Goal: Task Accomplishment & Management: Complete application form

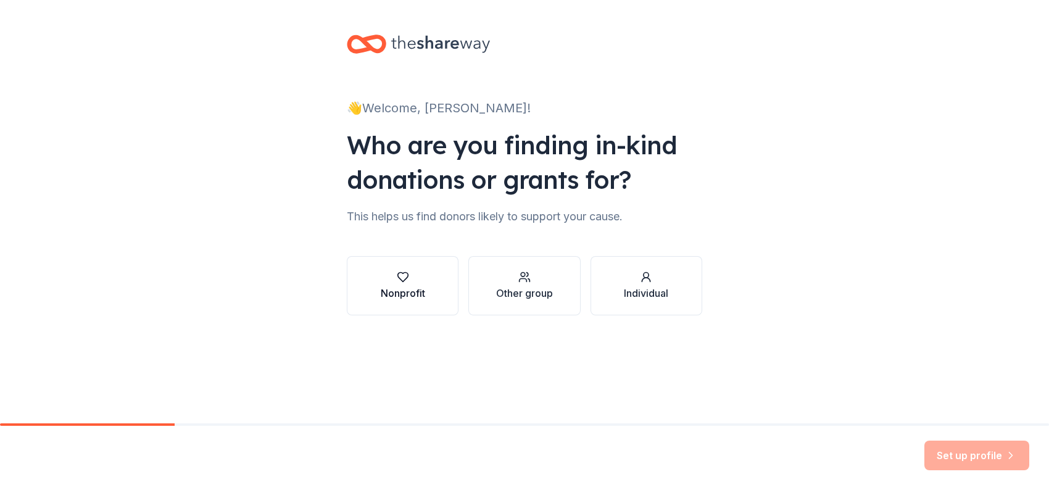
click at [402, 286] on div "Nonprofit" at bounding box center [403, 293] width 44 height 15
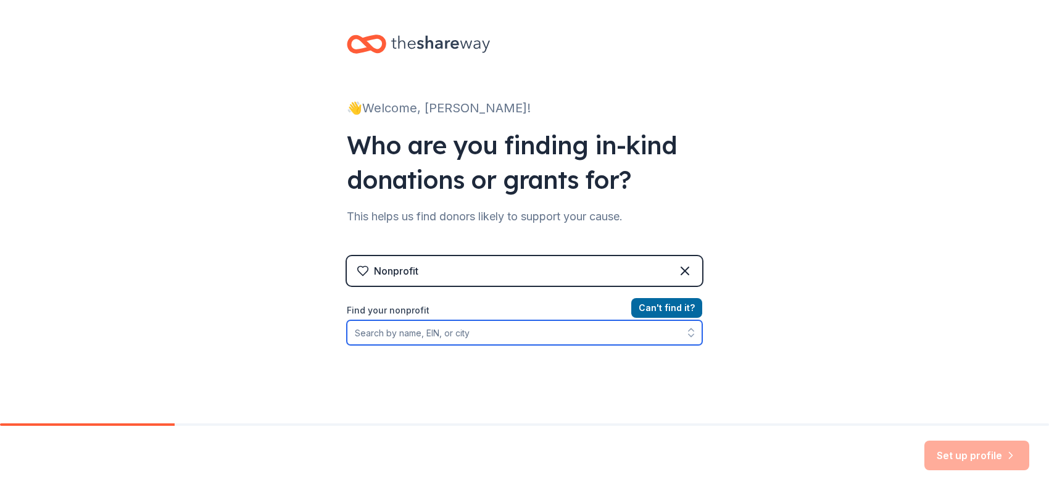
click at [397, 328] on input "Find your nonprofit" at bounding box center [524, 332] width 355 height 25
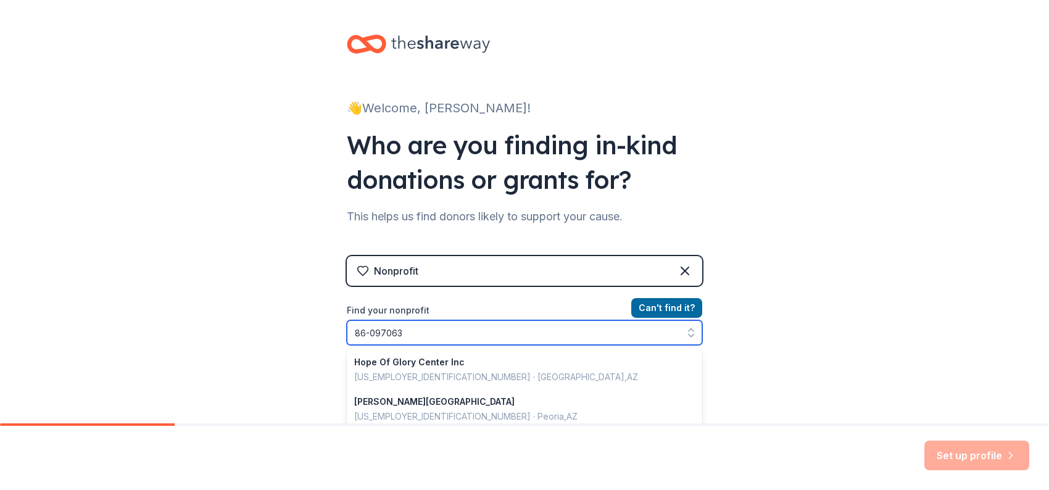
type input "[US_EMPLOYER_IDENTIFICATION_NUMBER]"
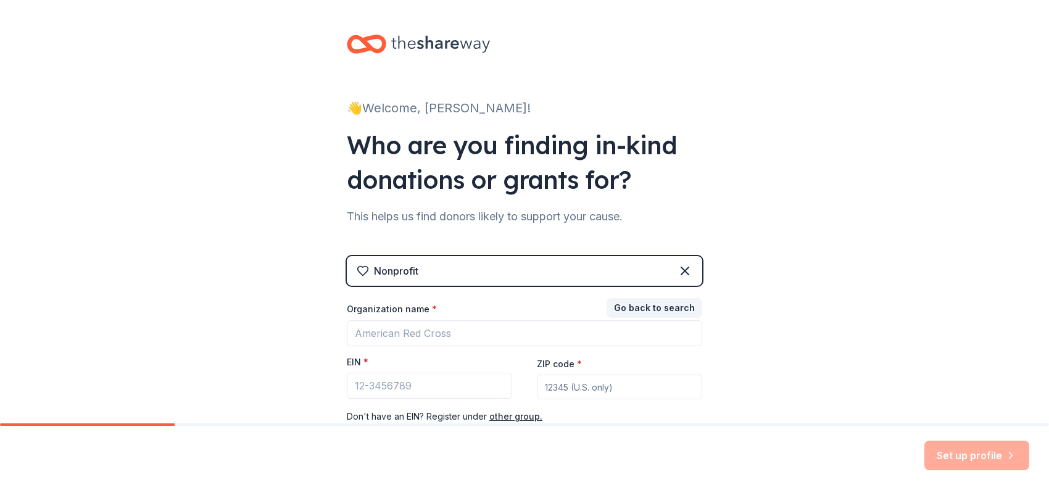
click at [962, 456] on div "👋 Welcome, [PERSON_NAME]! Who are you finding in-kind donations or grants for? …" at bounding box center [524, 245] width 1049 height 490
click at [962, 456] on div "Set up profile" at bounding box center [976, 455] width 105 height 30
click at [1010, 452] on div "Set up profile" at bounding box center [976, 455] width 105 height 30
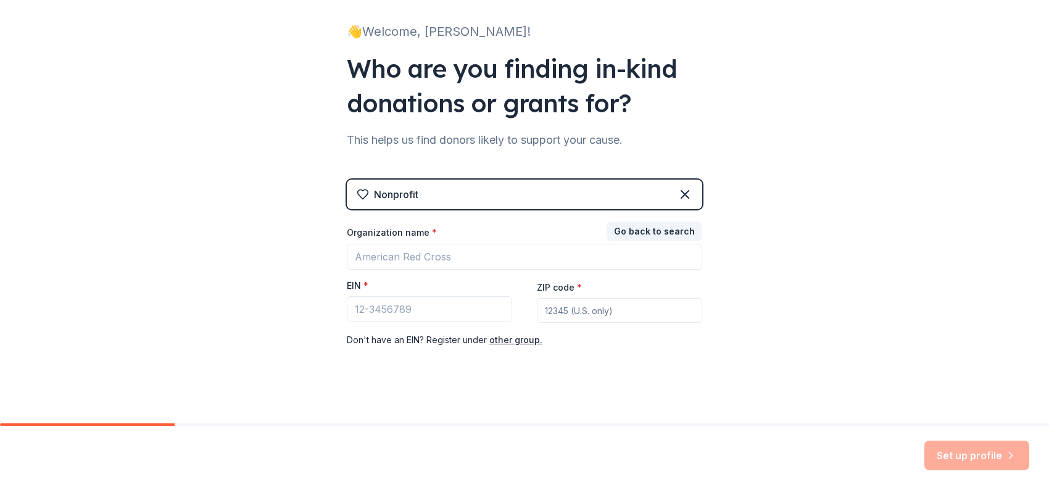
scroll to position [85, 0]
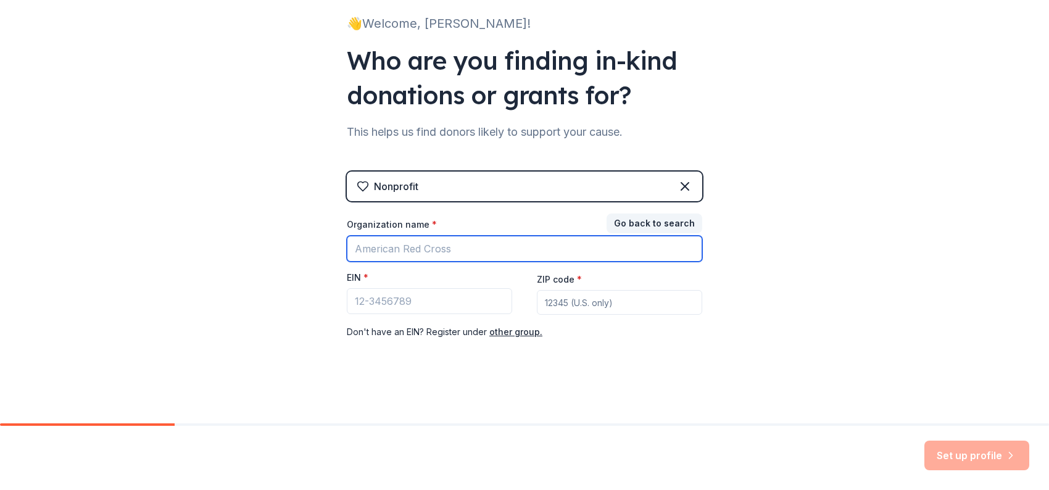
drag, startPoint x: 453, startPoint y: 245, endPoint x: 447, endPoint y: 246, distance: 6.3
click at [447, 246] on input "Organization name *" at bounding box center [524, 249] width 355 height 26
type input "Hope of Glory Center, Inc."
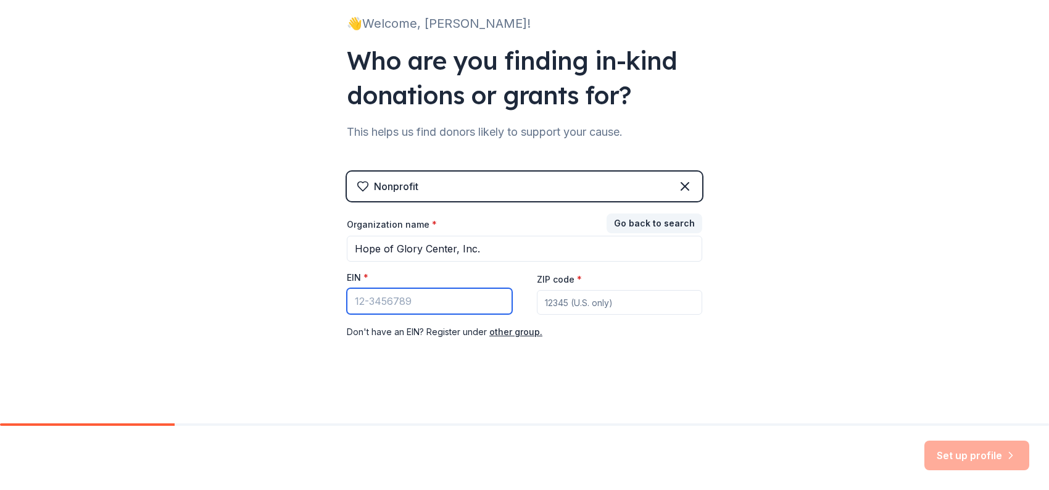
click at [410, 300] on input "EIN *" at bounding box center [429, 301] width 165 height 26
click at [410, 301] on input "EIN *" at bounding box center [429, 301] width 165 height 26
type input "[US_EMPLOYER_IDENTIFICATION_NUMBER]"
click at [555, 302] on input "ZIP code *" at bounding box center [619, 302] width 165 height 25
type input "85742"
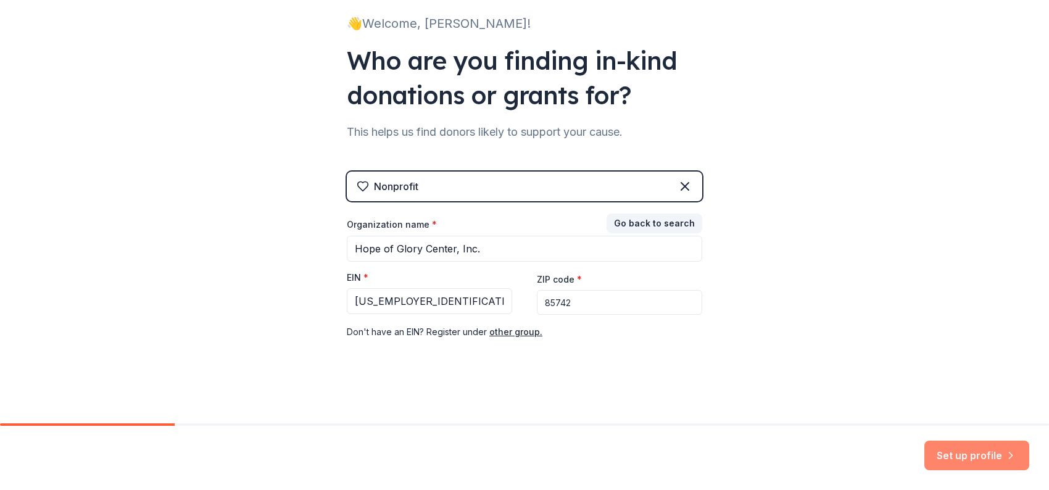
click at [972, 452] on button "Set up profile" at bounding box center [976, 455] width 105 height 30
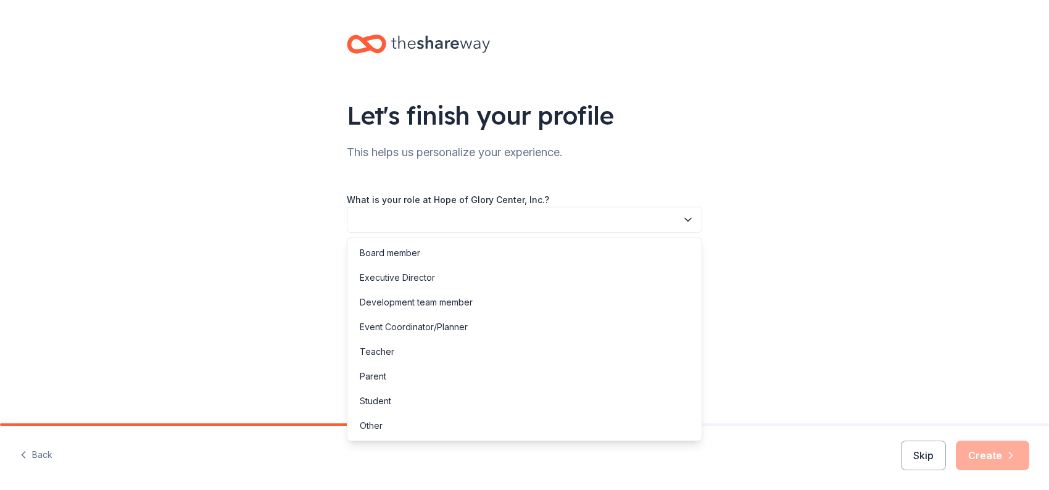
click at [366, 215] on button "button" at bounding box center [524, 220] width 355 height 26
click at [395, 273] on div "Executive Director" at bounding box center [397, 277] width 75 height 15
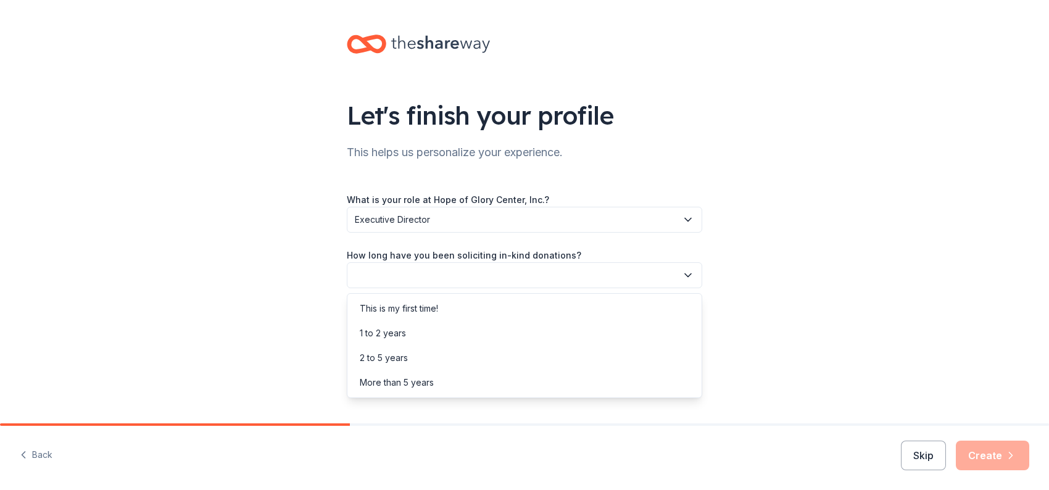
click at [382, 265] on button "button" at bounding box center [524, 275] width 355 height 26
click at [439, 378] on div "More than 5 years" at bounding box center [524, 382] width 349 height 25
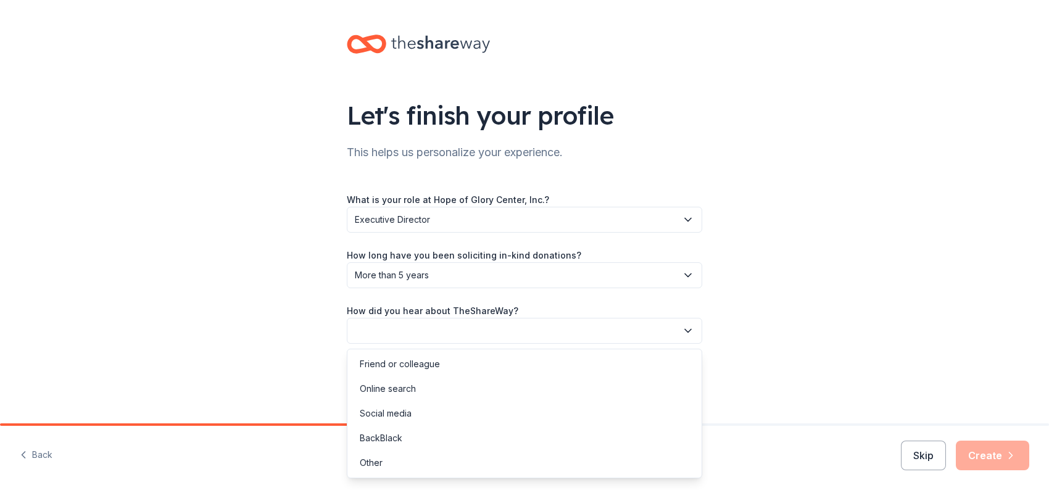
click at [407, 328] on button "button" at bounding box center [524, 331] width 355 height 26
click at [405, 388] on div "Online search" at bounding box center [388, 388] width 56 height 15
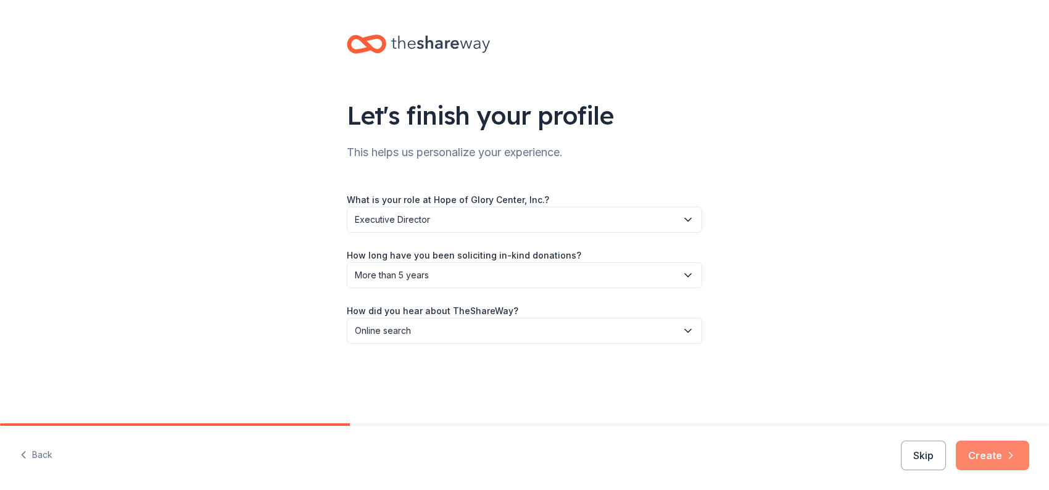
click at [986, 455] on button "Create" at bounding box center [992, 455] width 73 height 30
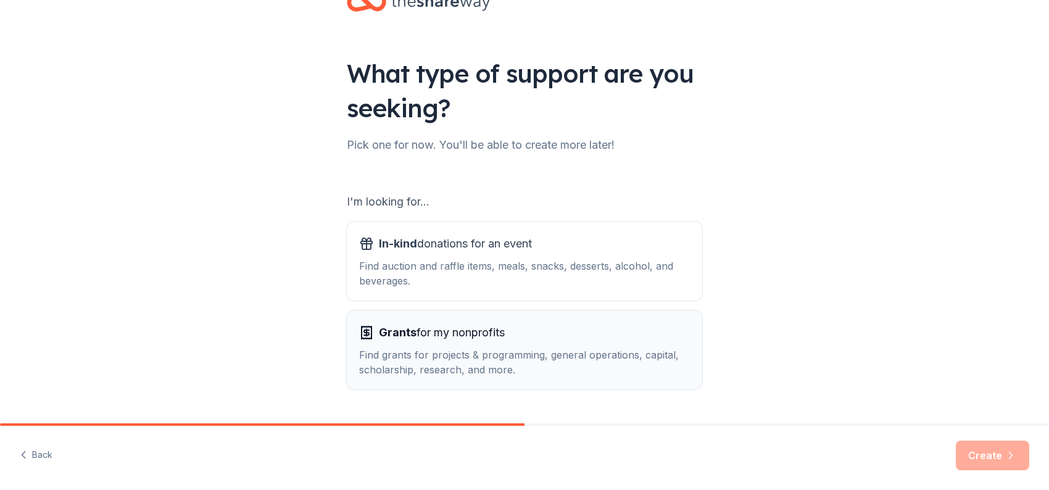
scroll to position [62, 0]
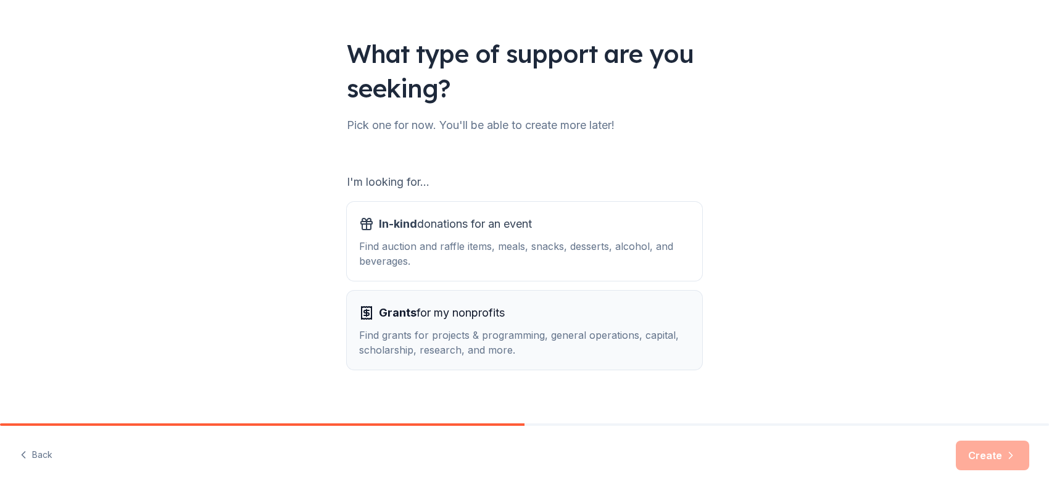
click at [382, 313] on span "Grants" at bounding box center [398, 312] width 38 height 13
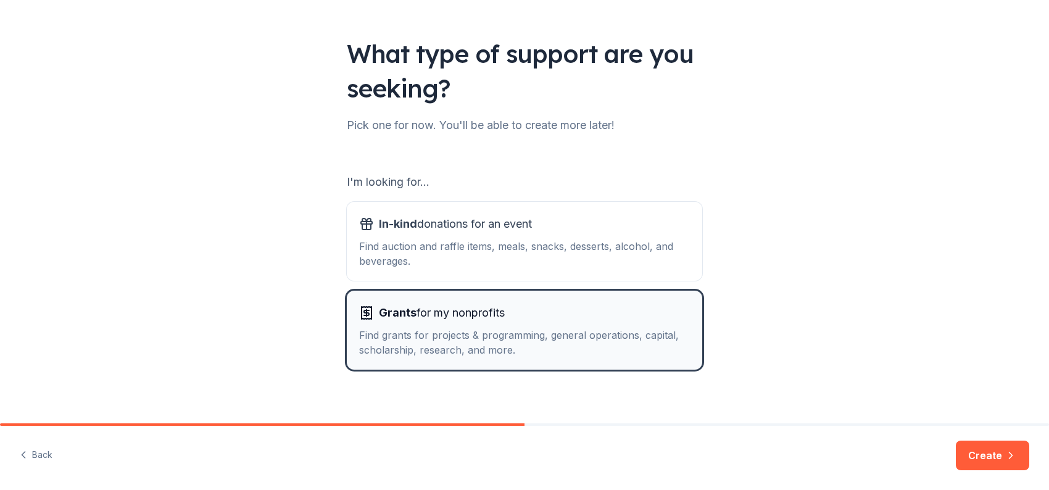
click at [382, 313] on span "Grants" at bounding box center [398, 312] width 38 height 13
click at [985, 449] on button "Create" at bounding box center [992, 455] width 73 height 30
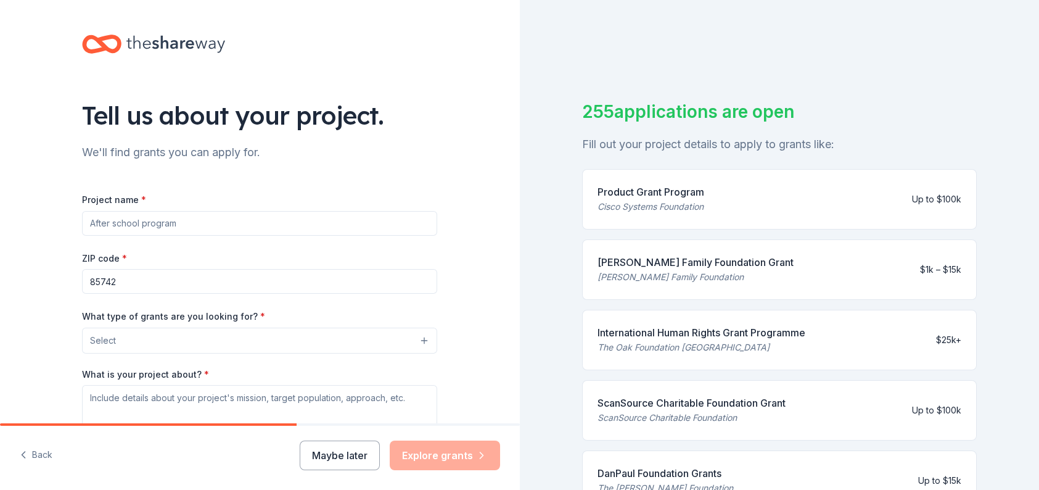
click at [92, 215] on input "Project name *" at bounding box center [259, 223] width 355 height 25
type input "Housed to work!"
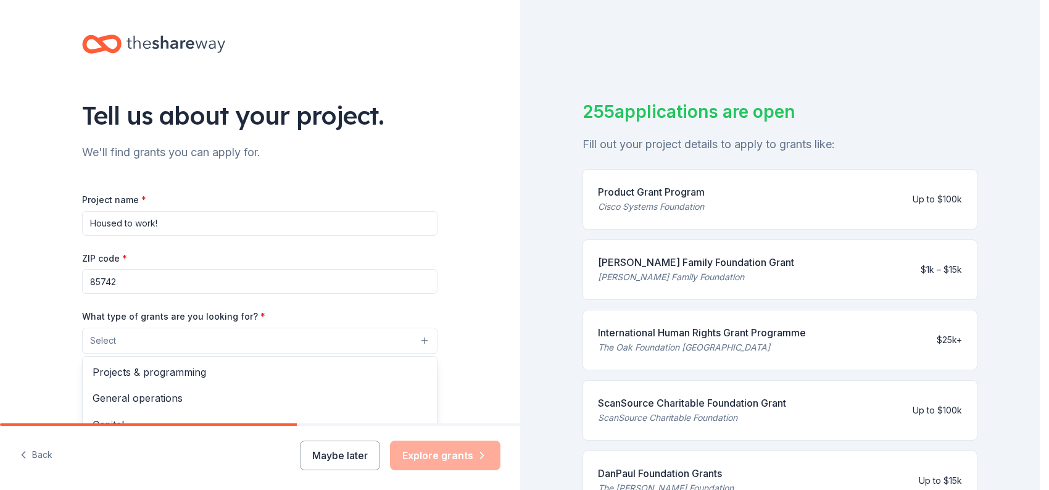
click at [422, 338] on button "Select" at bounding box center [259, 341] width 355 height 26
click at [201, 368] on span "Projects & programming" at bounding box center [260, 372] width 334 height 16
click at [457, 381] on div "Tell us about your project. We'll find grants you can apply for. Project name *…" at bounding box center [260, 295] width 520 height 591
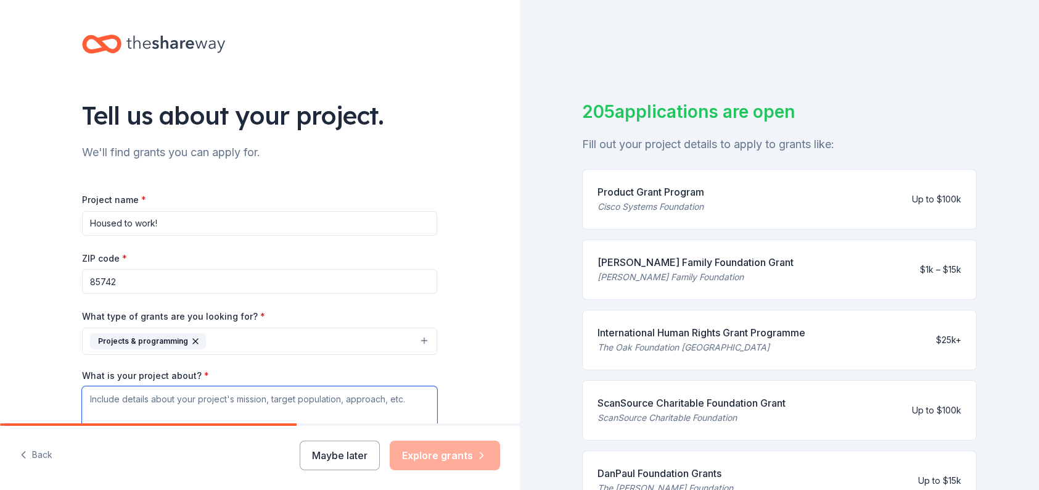
click at [121, 404] on textarea "What is your project about? *" at bounding box center [259, 410] width 355 height 49
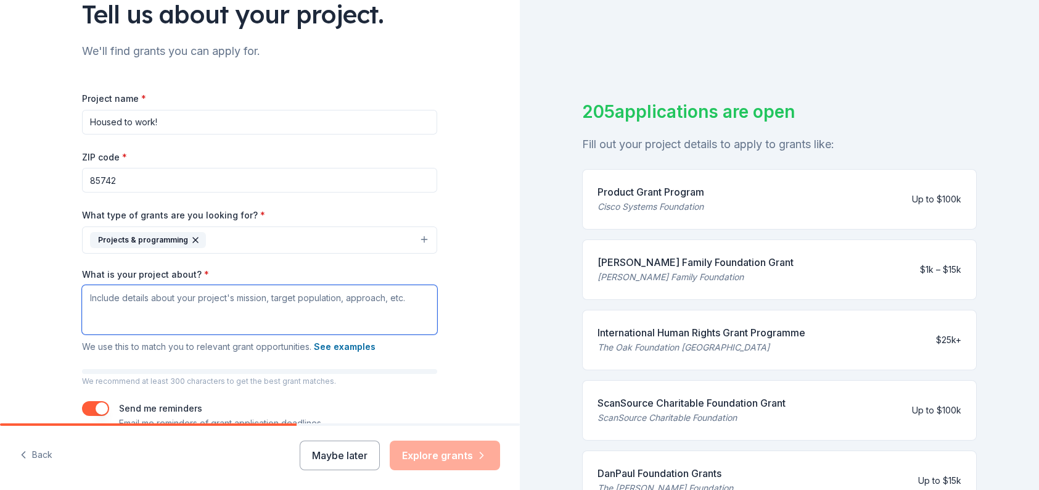
scroll to position [123, 0]
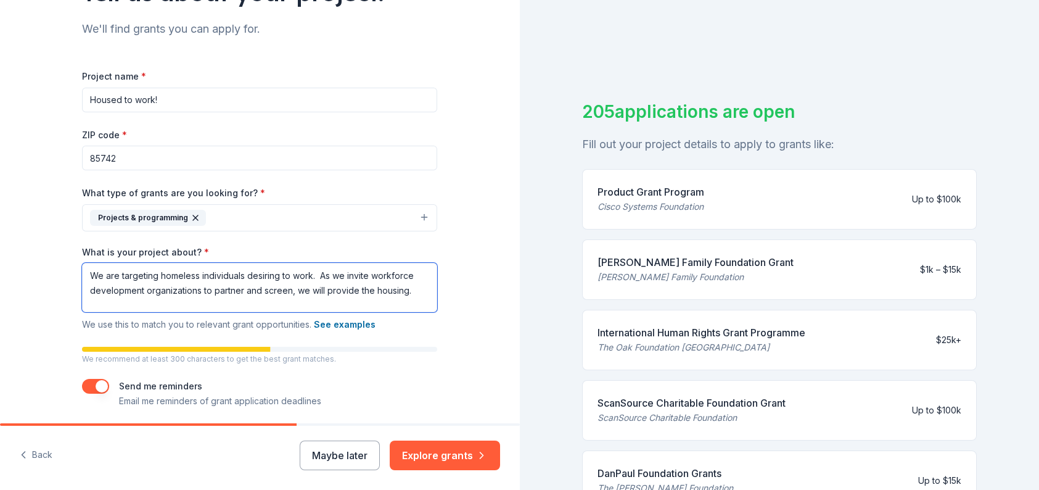
click at [82, 276] on textarea "We are targeting homeless individuals desiring to work. As we invite workforce …" at bounding box center [259, 287] width 355 height 49
drag, startPoint x: 316, startPoint y: 276, endPoint x: 314, endPoint y: 285, distance: 8.8
click at [316, 277] on textarea "We are targeting homeless individuals desiring to work. As we invite workforce …" at bounding box center [259, 287] width 355 height 49
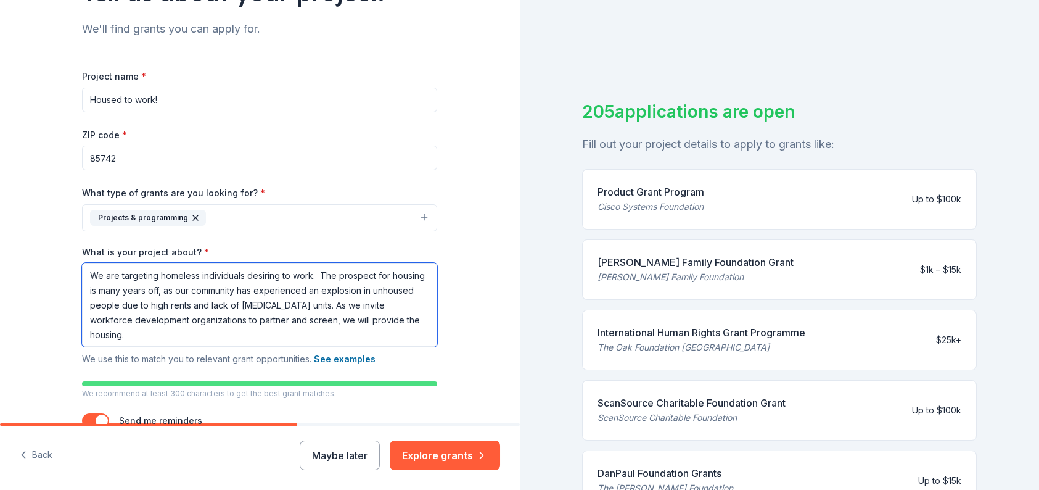
drag, startPoint x: 120, startPoint y: 335, endPoint x: 137, endPoint y: 336, distance: 16.7
click at [125, 339] on textarea "We are targeting homeless individuals desiring to work. The prospect for housin…" at bounding box center [259, 305] width 355 height 84
click at [85, 333] on textarea "We are targeting homeless individuals desiring to work. The prospect for housin…" at bounding box center [259, 305] width 355 height 84
drag, startPoint x: 83, startPoint y: 333, endPoint x: 138, endPoint y: 339, distance: 54.6
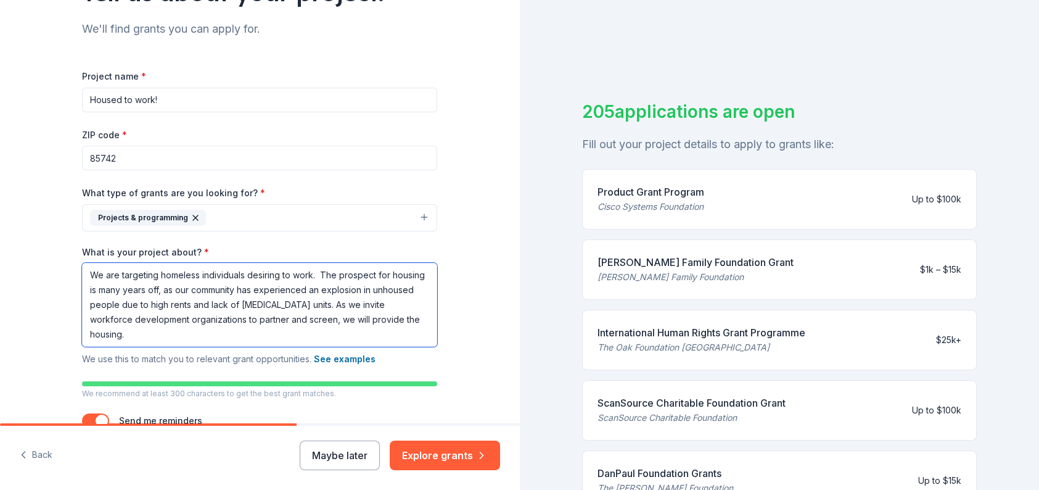
click at [138, 339] on textarea "We are targeting homeless individuals desiring to work. The prospect for housin…" at bounding box center [259, 305] width 355 height 84
drag, startPoint x: 363, startPoint y: 323, endPoint x: 386, endPoint y: 333, distance: 24.6
click at [386, 333] on textarea "We are targeting homeless individuals desiring to work. The prospect for housin…" at bounding box center [259, 305] width 355 height 84
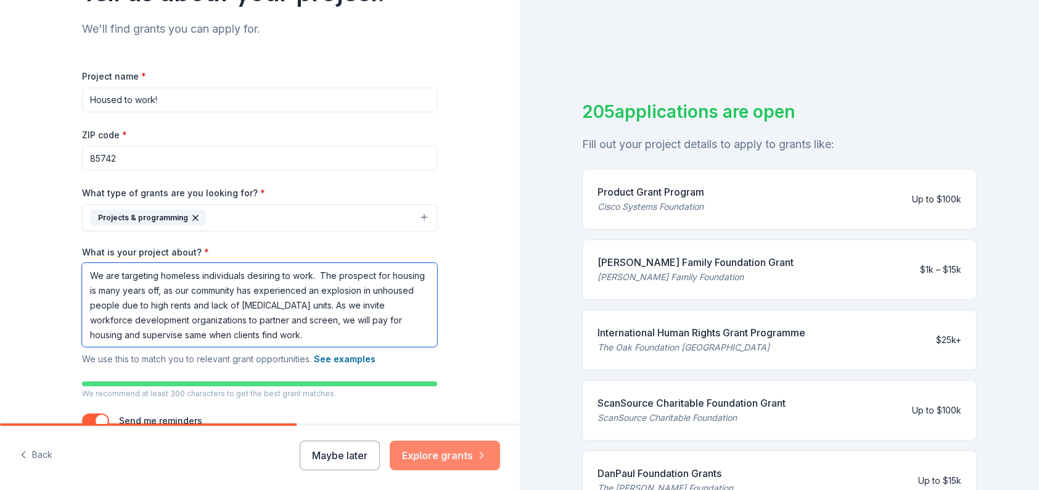
type textarea "We are targeting homeless individuals desiring to work. The prospect for housin…"
click at [457, 443] on button "Explore grants" at bounding box center [445, 455] width 110 height 30
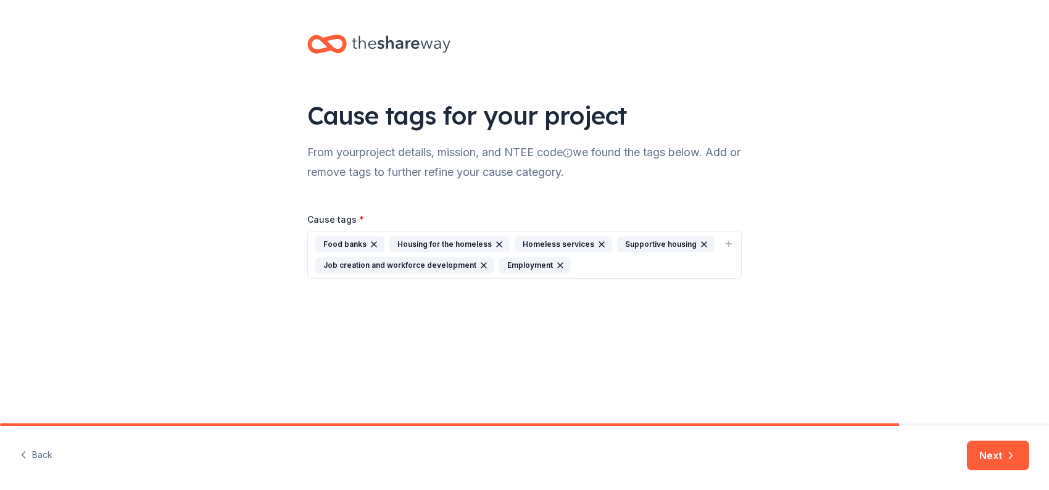
click at [471, 239] on div "Housing for the homeless" at bounding box center [449, 244] width 120 height 16
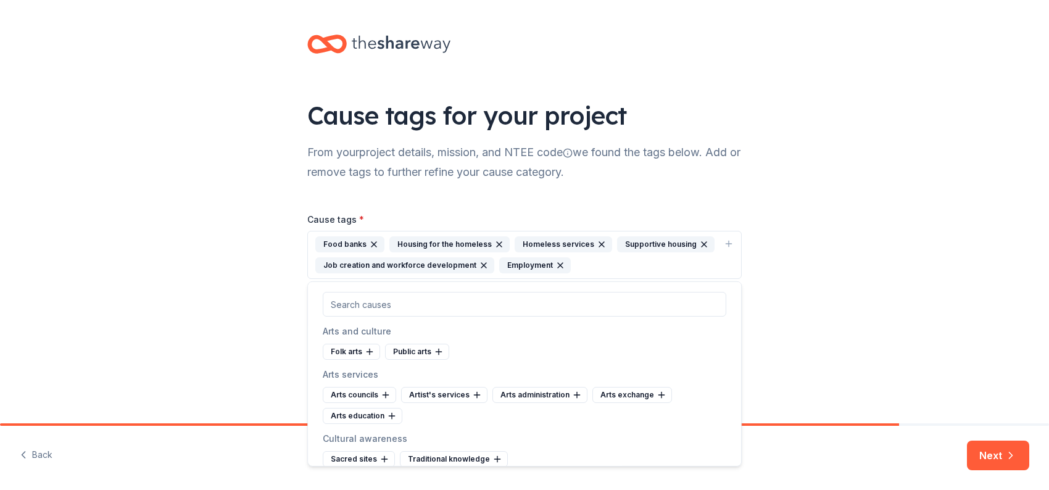
click at [487, 237] on div "Housing for the homeless" at bounding box center [449, 244] width 120 height 16
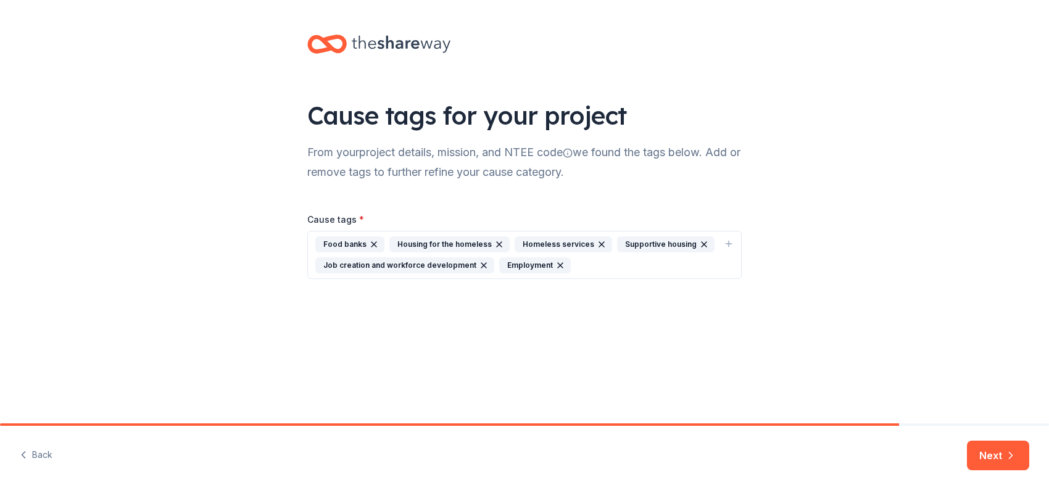
click at [452, 238] on div "Housing for the homeless" at bounding box center [449, 244] width 120 height 16
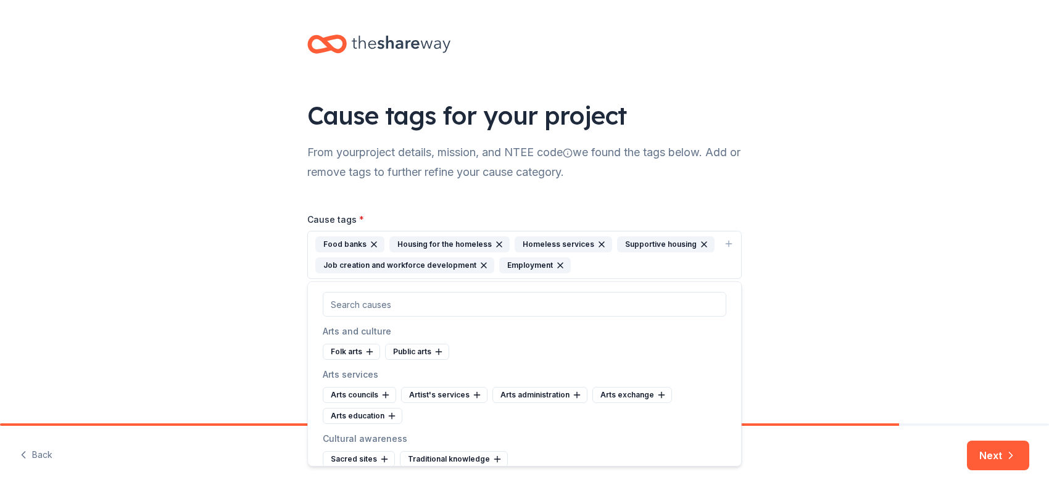
click at [452, 238] on div "Housing for the homeless" at bounding box center [449, 244] width 120 height 16
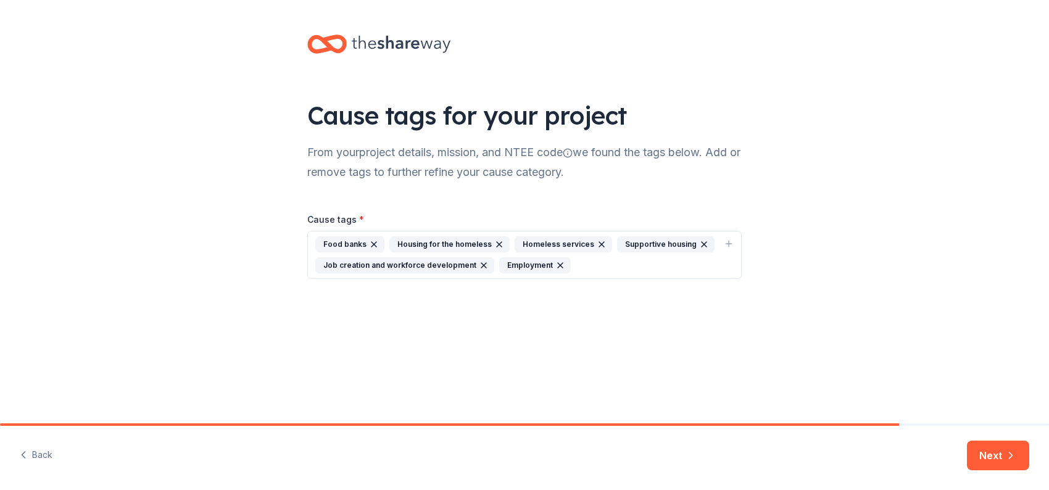
click at [453, 238] on div "Housing for the homeless" at bounding box center [449, 244] width 120 height 16
type input "Housing for newly hired homeless"
click at [497, 308] on input "Housing for newly hired homeless" at bounding box center [524, 304] width 403 height 25
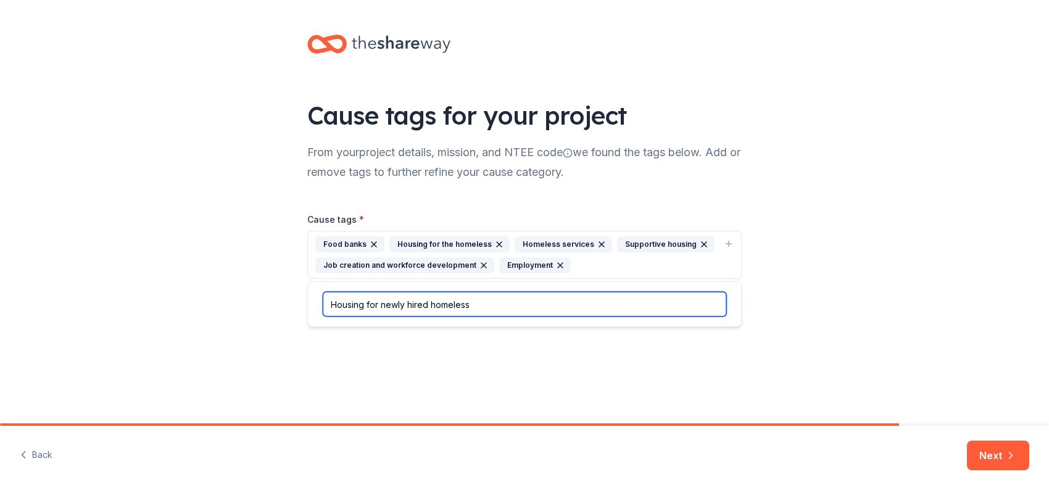
click at [497, 303] on input "Housing for newly hired homeless" at bounding box center [524, 304] width 403 height 25
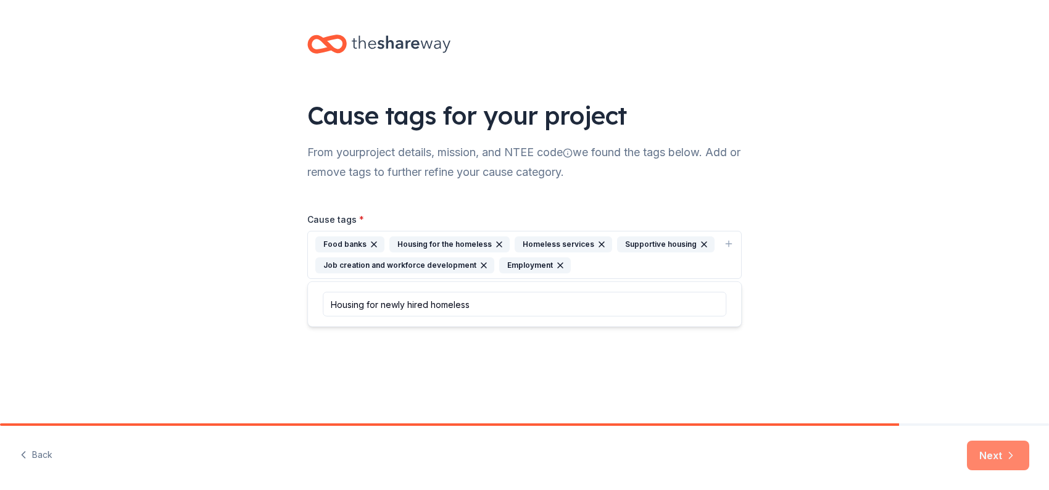
click at [994, 452] on button "Next" at bounding box center [998, 455] width 62 height 30
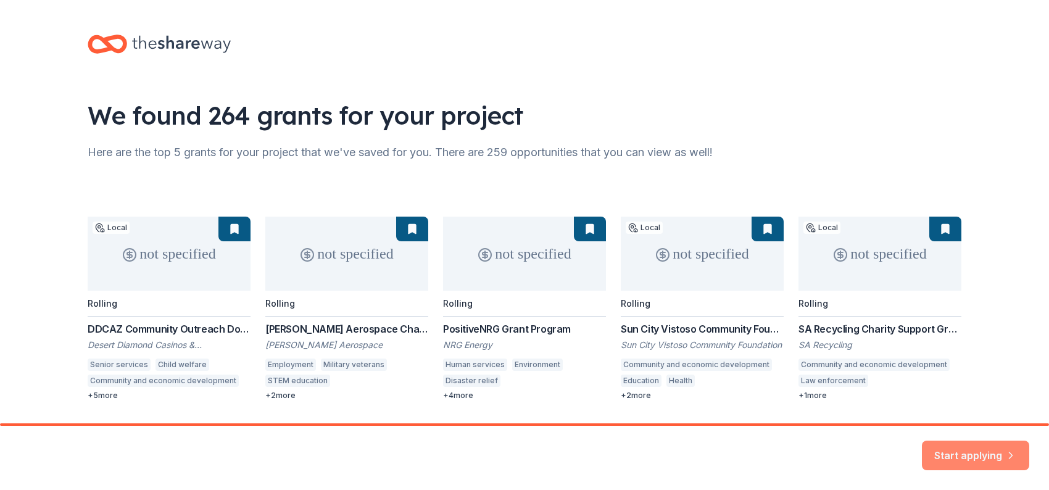
click at [963, 445] on button "Start applying" at bounding box center [975, 448] width 107 height 30
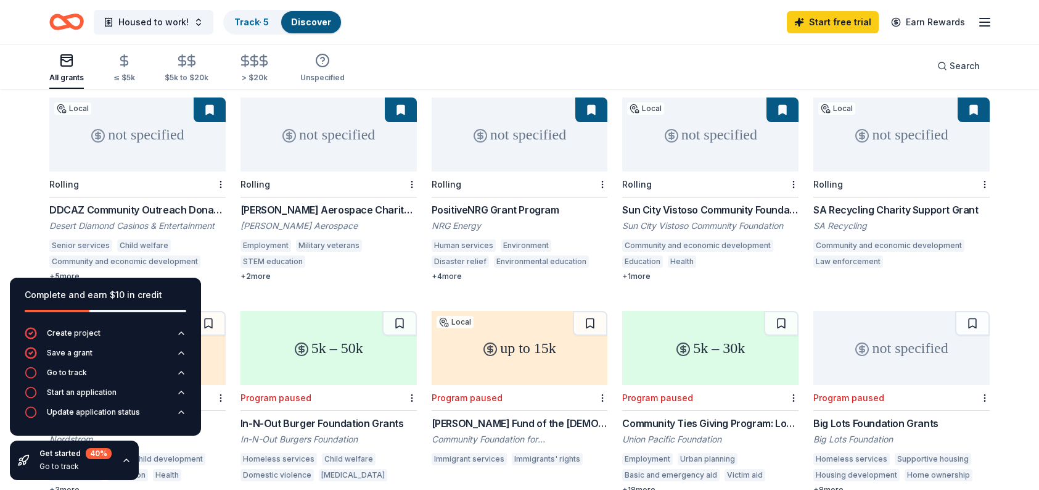
scroll to position [62, 0]
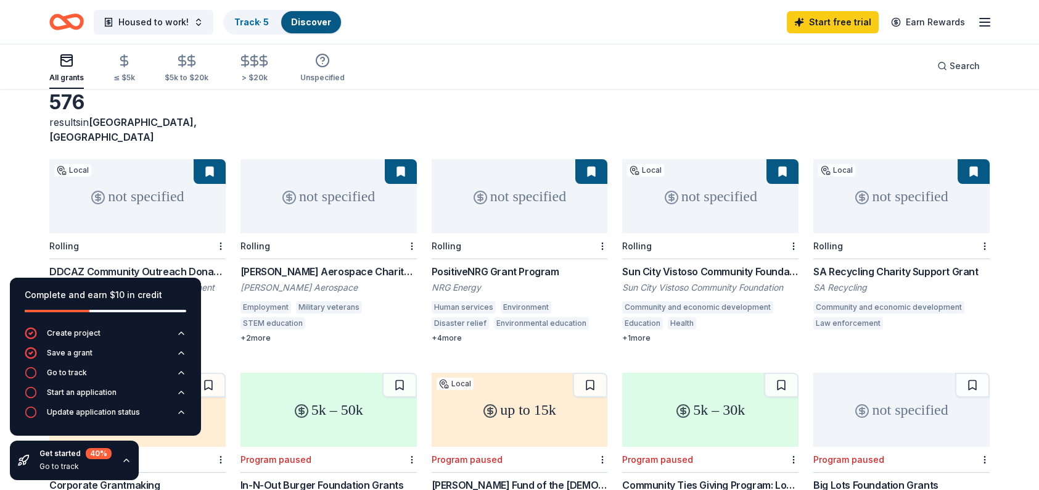
click at [194, 286] on div "Complete and earn $10 in credit" at bounding box center [105, 302] width 191 height 49
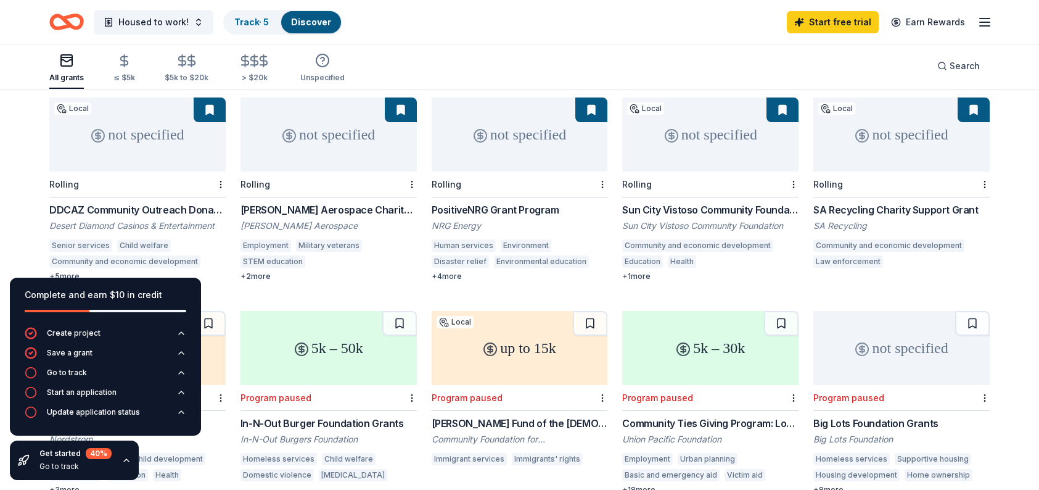
click at [183, 202] on div "DDCAZ Community Outreach Donations" at bounding box center [137, 209] width 176 height 15
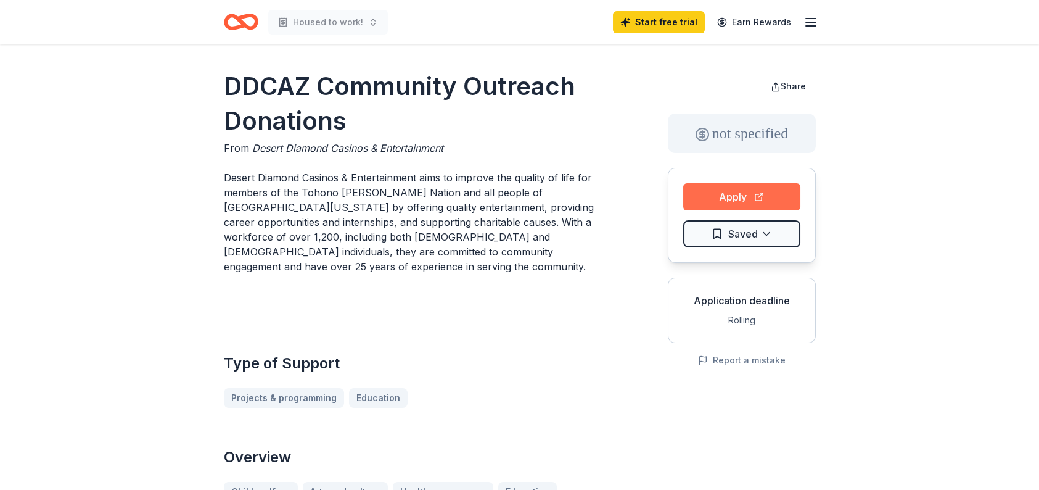
click at [735, 197] on button "Apply" at bounding box center [741, 196] width 117 height 27
